Goal: Transaction & Acquisition: Obtain resource

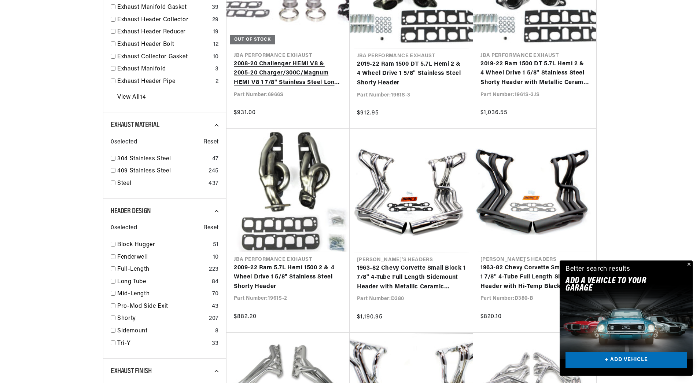
scroll to position [403, 0]
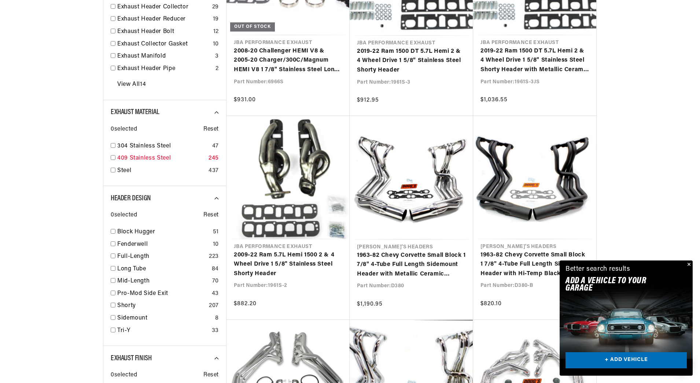
click at [113, 157] on input "checkbox" at bounding box center [113, 157] width 5 height 5
checkbox input "true"
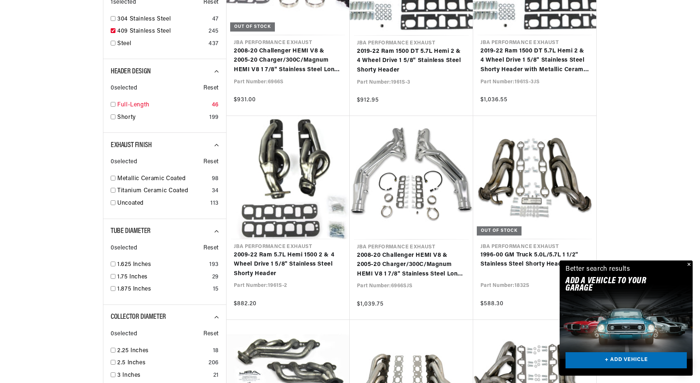
click at [113, 104] on input "checkbox" at bounding box center [113, 104] width 5 height 5
checkbox input "true"
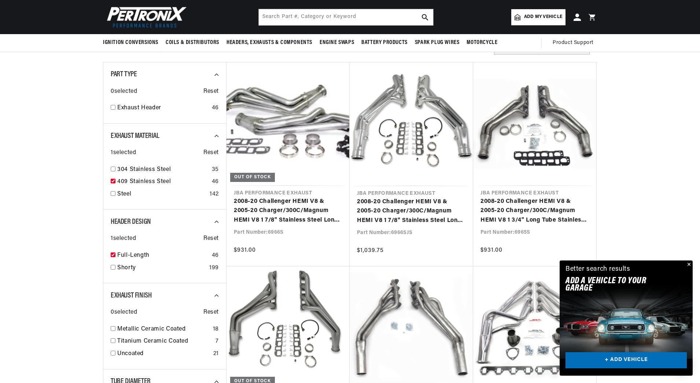
scroll to position [220, 0]
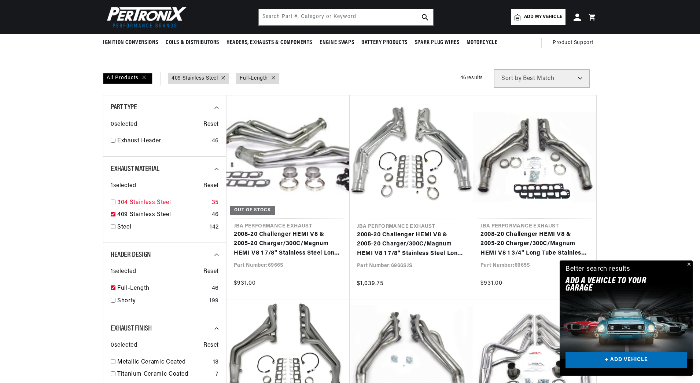
click at [114, 203] on input "checkbox" at bounding box center [113, 201] width 5 height 5
checkbox input "true"
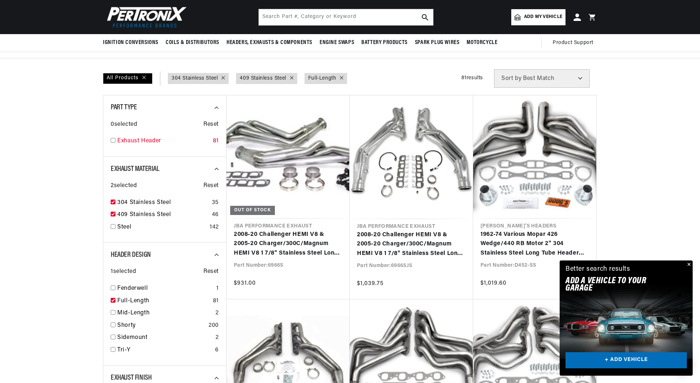
click at [113, 140] on input "checkbox" at bounding box center [113, 140] width 5 height 5
checkbox input "true"
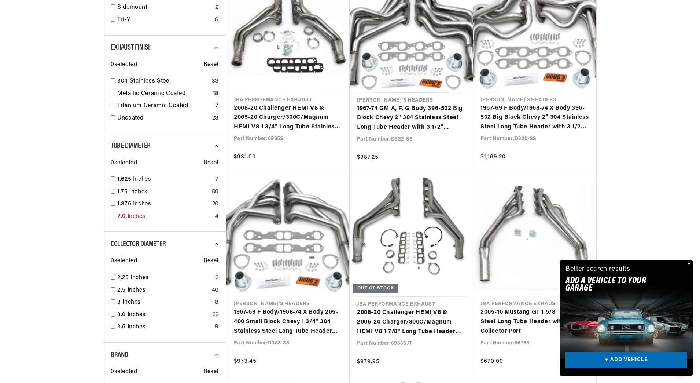
click at [111, 215] on input "checkbox" at bounding box center [113, 215] width 5 height 5
checkbox input "true"
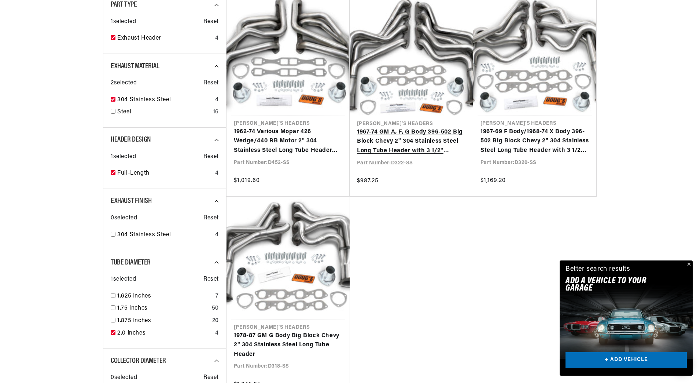
click at [411, 134] on link "1967-74 GM A, F, G Body 396-502 Big Block Chevy 2" 304 Stainless Steel Long Tub…" at bounding box center [411, 142] width 109 height 28
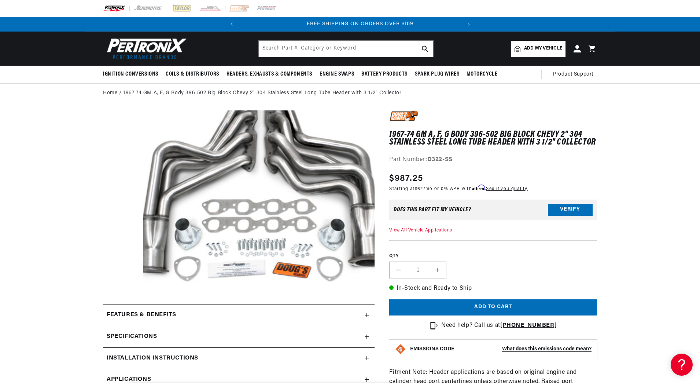
scroll to position [0, 222]
click at [490, 205] on div "Does This part fit My vehicle? Verify" at bounding box center [493, 209] width 208 height 21
click at [574, 207] on button "Verify" at bounding box center [570, 210] width 45 height 12
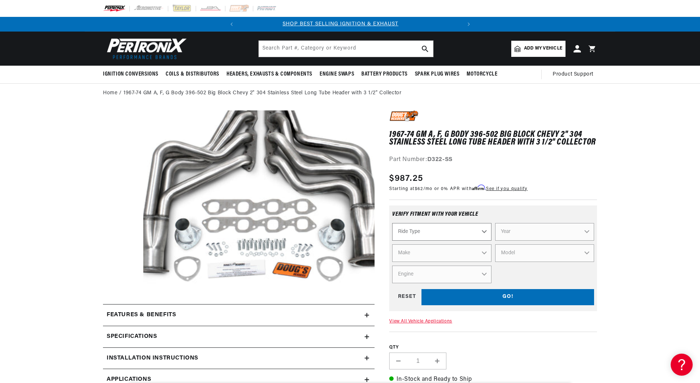
scroll to position [0, 0]
click at [466, 232] on select "Ride Type Automotive Agricultural Industrial Marine Motorcycle" at bounding box center [441, 232] width 99 height 18
select select "Automotive"
click at [392, 223] on select "Ride Type Automotive Agricultural Industrial Marine Motorcycle" at bounding box center [441, 232] width 99 height 18
select select "Automotive"
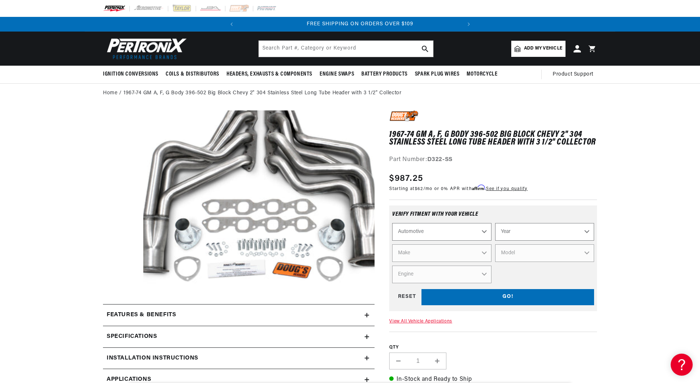
scroll to position [0, 222]
click at [530, 233] on select "Year 2024 2023 2022 2021 2020 2019 2018 2017 2016 2015 2014 2013 2012 2011 2010…" at bounding box center [544, 232] width 99 height 18
select select "1970"
click at [495, 223] on select "Year 2024 2023 2022 2021 2020 2019 2018 2017 2016 2015 2014 2013 2012 2011 2010…" at bounding box center [544, 232] width 99 height 18
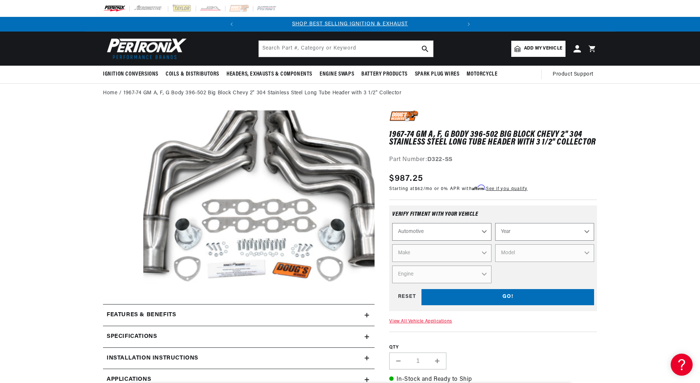
select select "1970"
click at [450, 252] on select "Make Alfa Romeo American Motors Aston Martin Audi Austin Austin Healey Avanti B…" at bounding box center [441, 253] width 99 height 18
select select "Chevrolet"
click at [392, 244] on select "Make Alfa Romeo American Motors Aston Martin Audi Austin Austin Healey Avanti B…" at bounding box center [441, 253] width 99 height 18
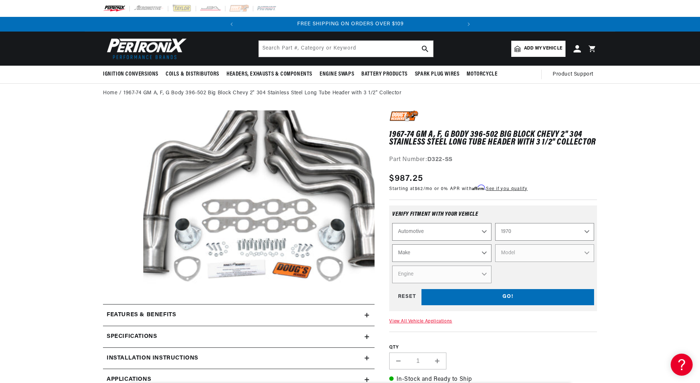
select select "Chevrolet"
click at [553, 253] on select "Model Bel Air Biscayne Blazer Brookwood C10 Pickup C10 Suburban C20 Pickup C20 …" at bounding box center [544, 253] width 99 height 18
select select "Chevelle"
click at [495, 244] on select "Model Bel Air Biscayne Blazer Brookwood C10 Pickup C10 Suburban C20 Pickup C20 …" at bounding box center [544, 253] width 99 height 18
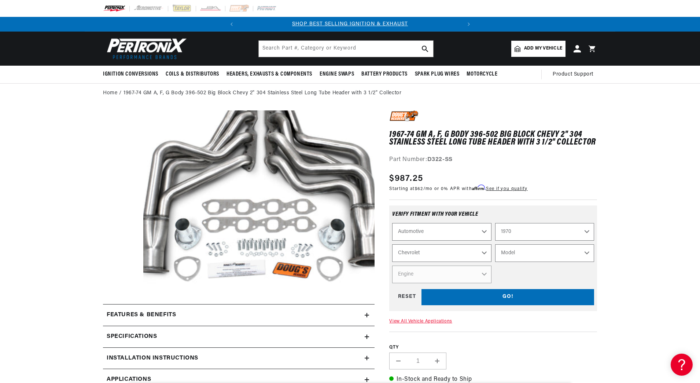
select select "Chevelle"
click at [455, 274] on select "Engine 3.2L 4.6L 5.3L 5.4L 230cid / 3.8L 250cid / 4.1L 305cid / 5.0L 307cid / 5…" at bounding box center [441, 274] width 99 height 18
select select "454cid-7.4L"
click at [392, 265] on select "Engine 3.2L 4.6L 5.3L 5.4L 230cid / 3.8L 250cid / 4.1L 305cid / 5.0L 307cid / 5…" at bounding box center [441, 274] width 99 height 18
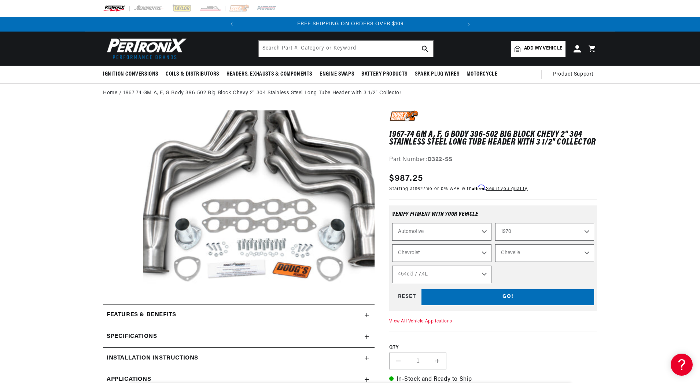
select select "Engine"
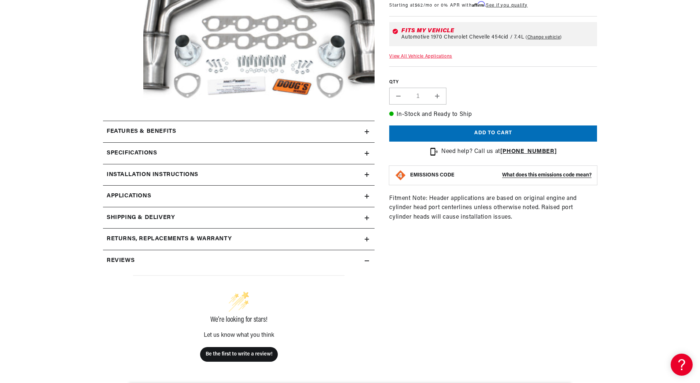
scroll to position [0, 0]
click at [367, 131] on icon at bounding box center [367, 131] width 0 height 4
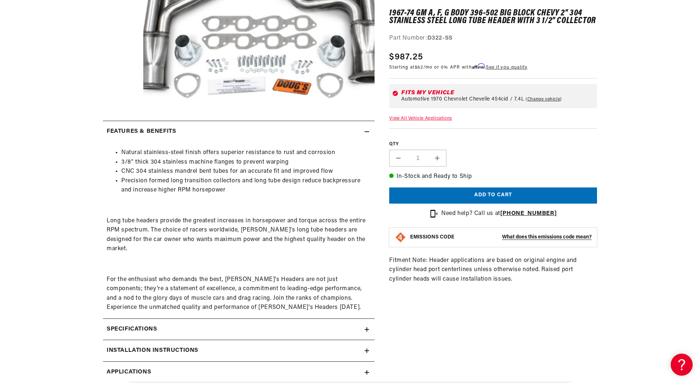
click at [367, 327] on icon at bounding box center [367, 329] width 4 height 4
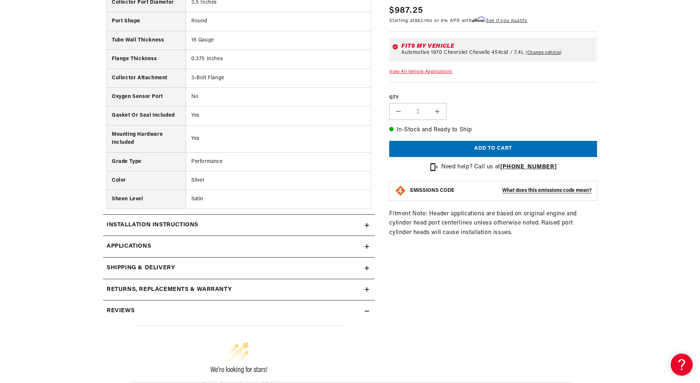
scroll to position [0, 222]
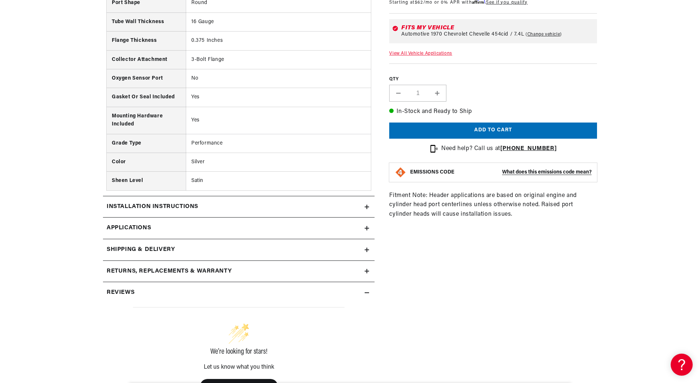
click at [368, 196] on summary "Installation instructions" at bounding box center [239, 206] width 272 height 21
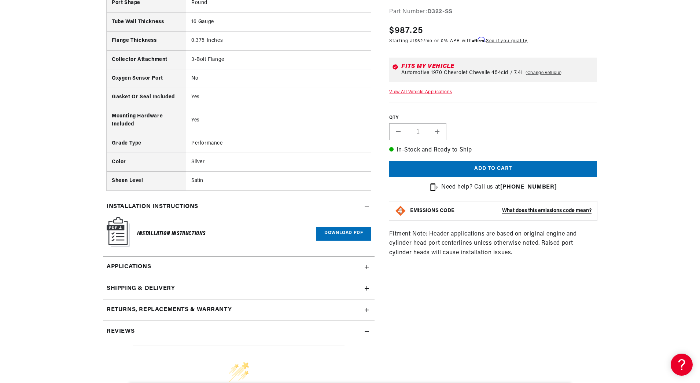
scroll to position [0, 0]
click at [349, 227] on link "Download PDF" at bounding box center [343, 234] width 55 height 14
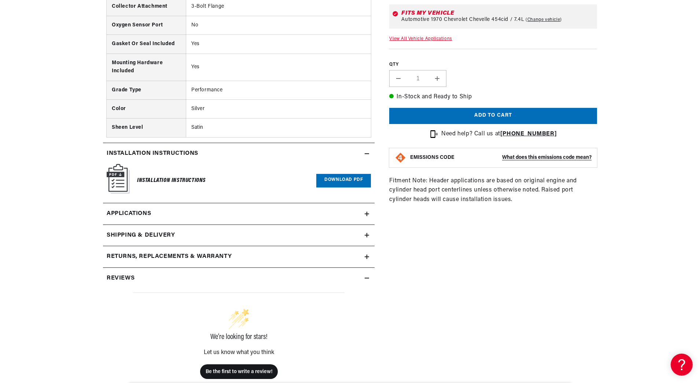
scroll to position [697, 0]
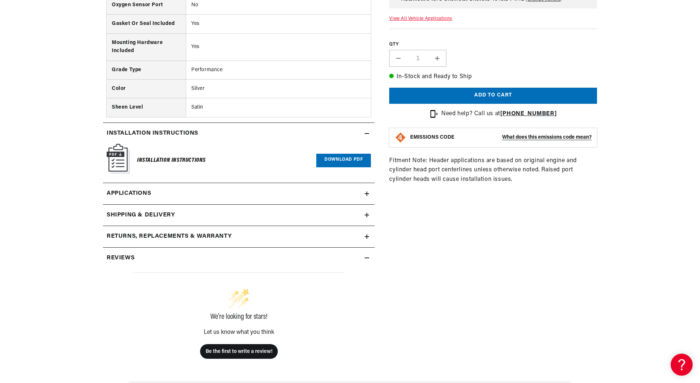
click at [365, 191] on icon at bounding box center [367, 193] width 4 height 4
